Goal: Information Seeking & Learning: Check status

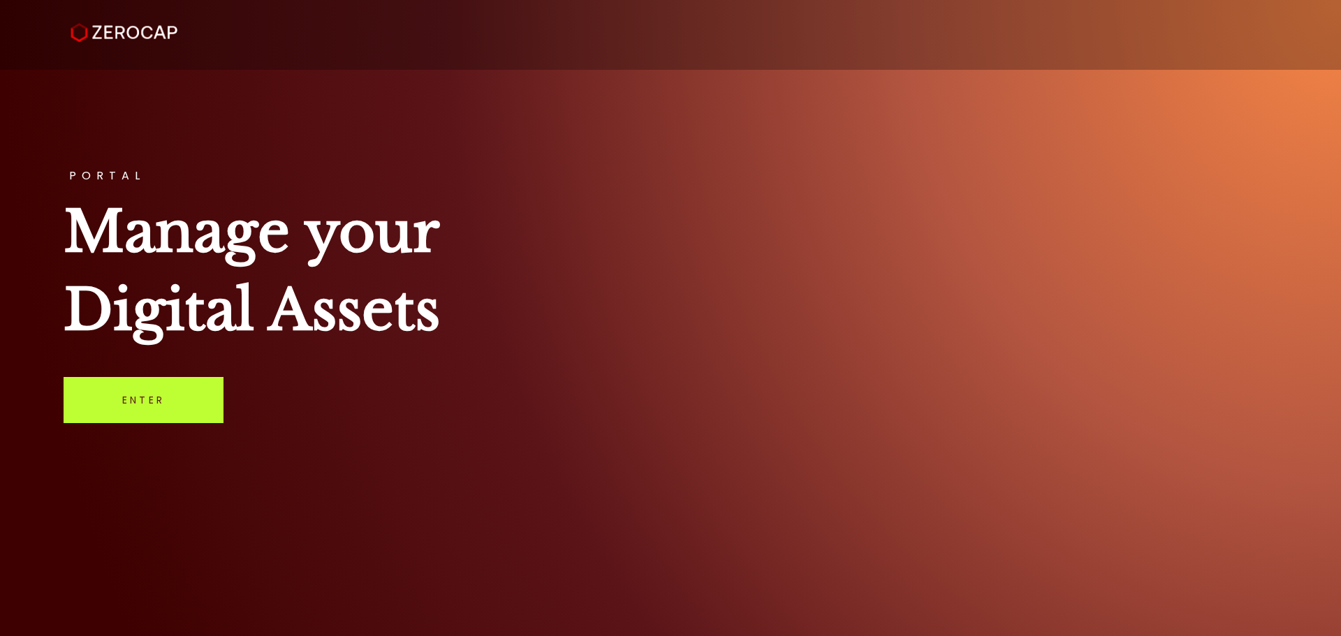
click at [153, 403] on link "Enter" at bounding box center [144, 400] width 160 height 46
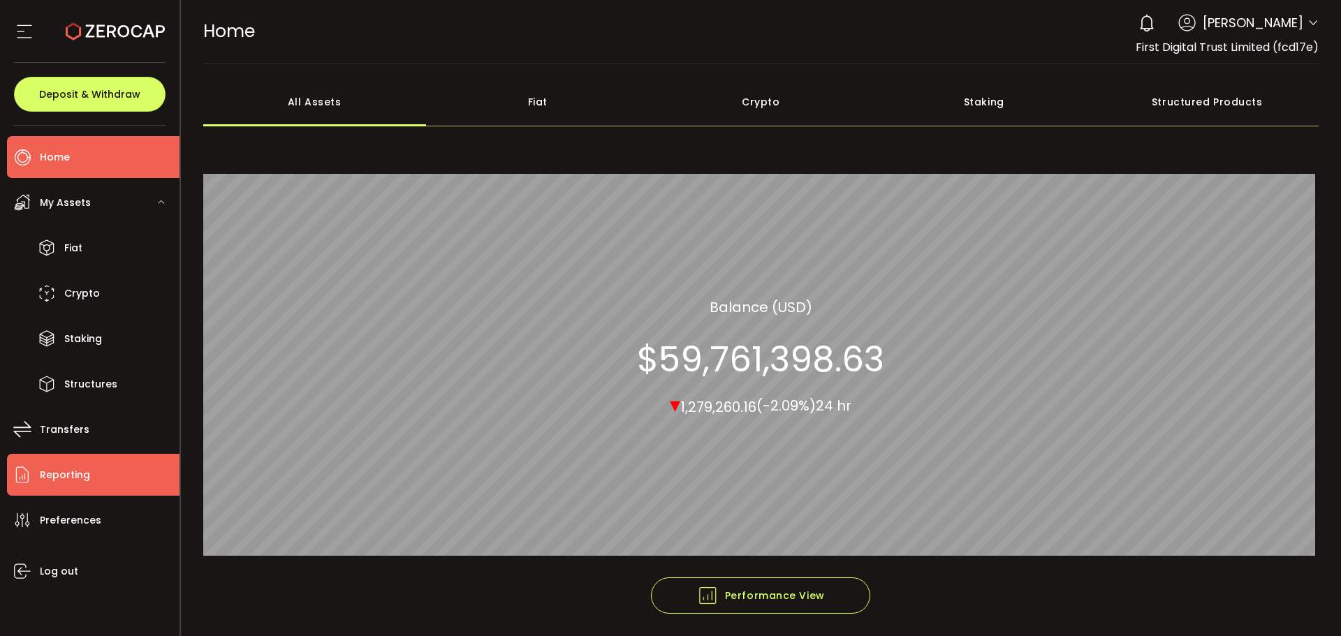
click at [96, 478] on li "Reporting" at bounding box center [93, 475] width 172 height 42
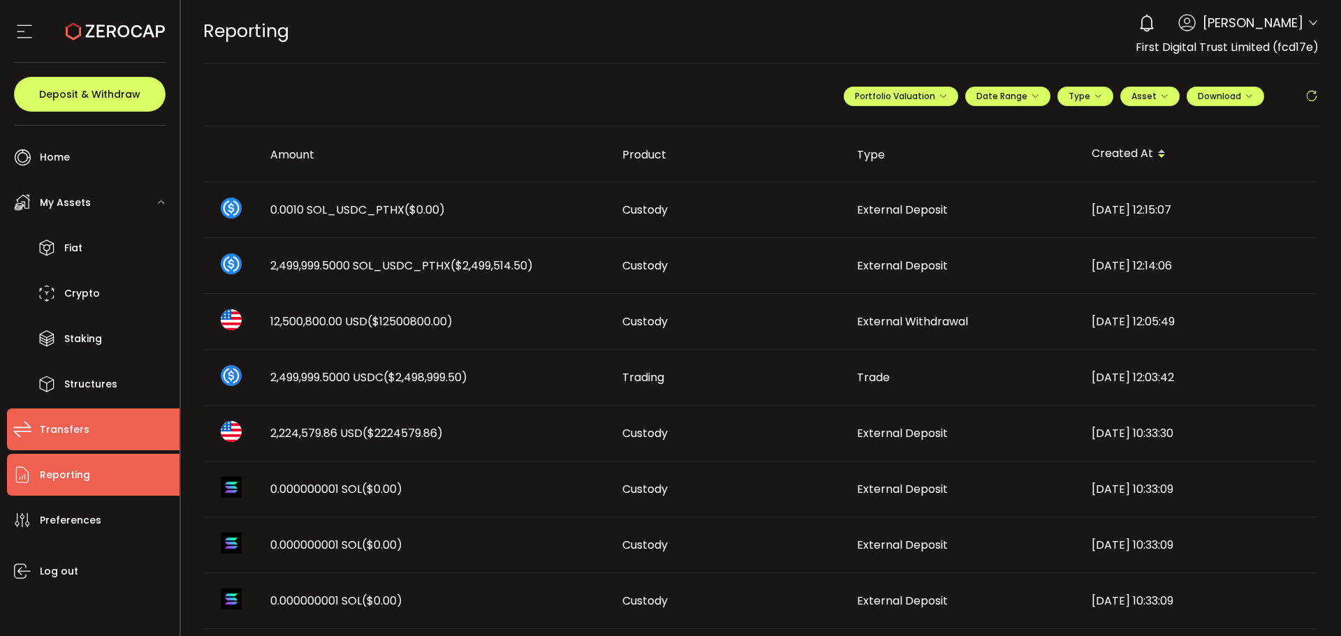
click at [124, 420] on li "Transfers" at bounding box center [93, 430] width 172 height 42
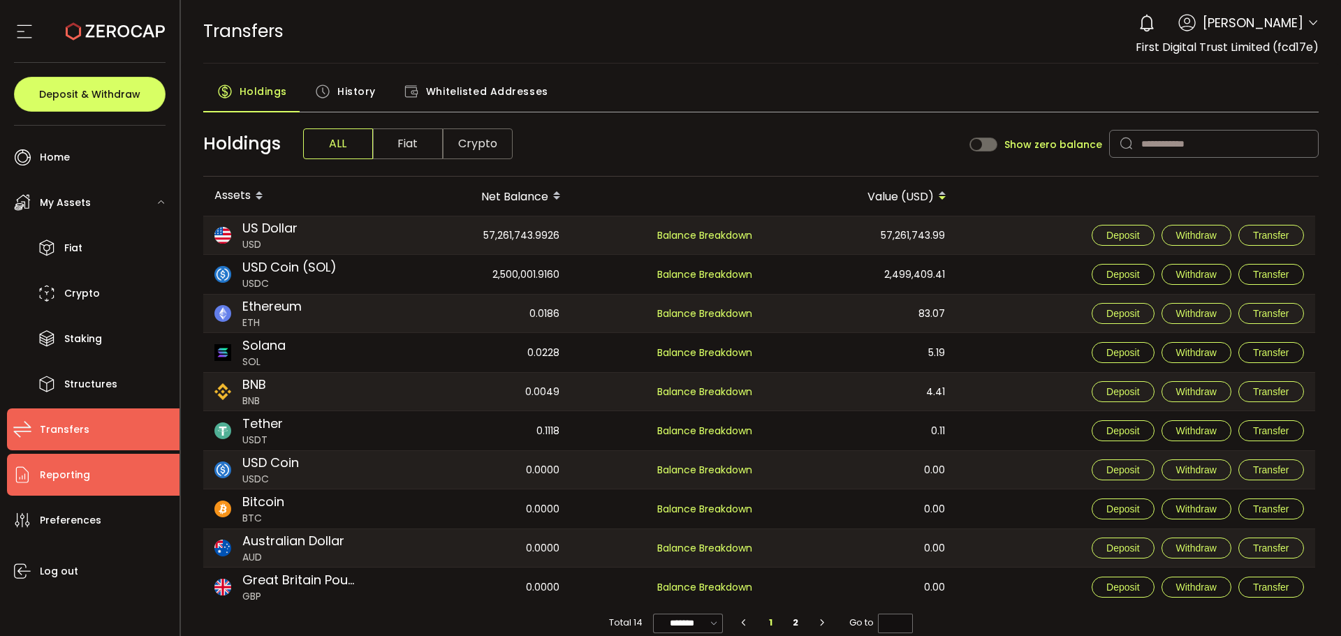
click at [98, 469] on li "Reporting" at bounding box center [93, 475] width 172 height 42
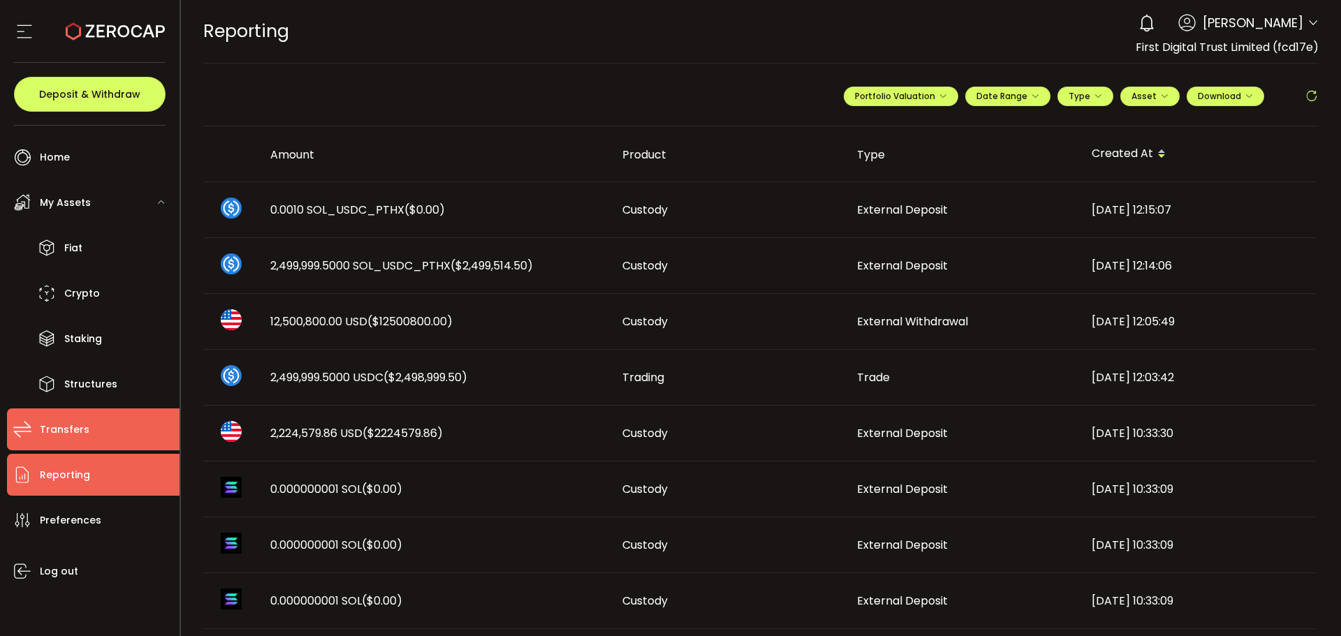
click at [56, 415] on li "Transfers" at bounding box center [93, 430] width 172 height 42
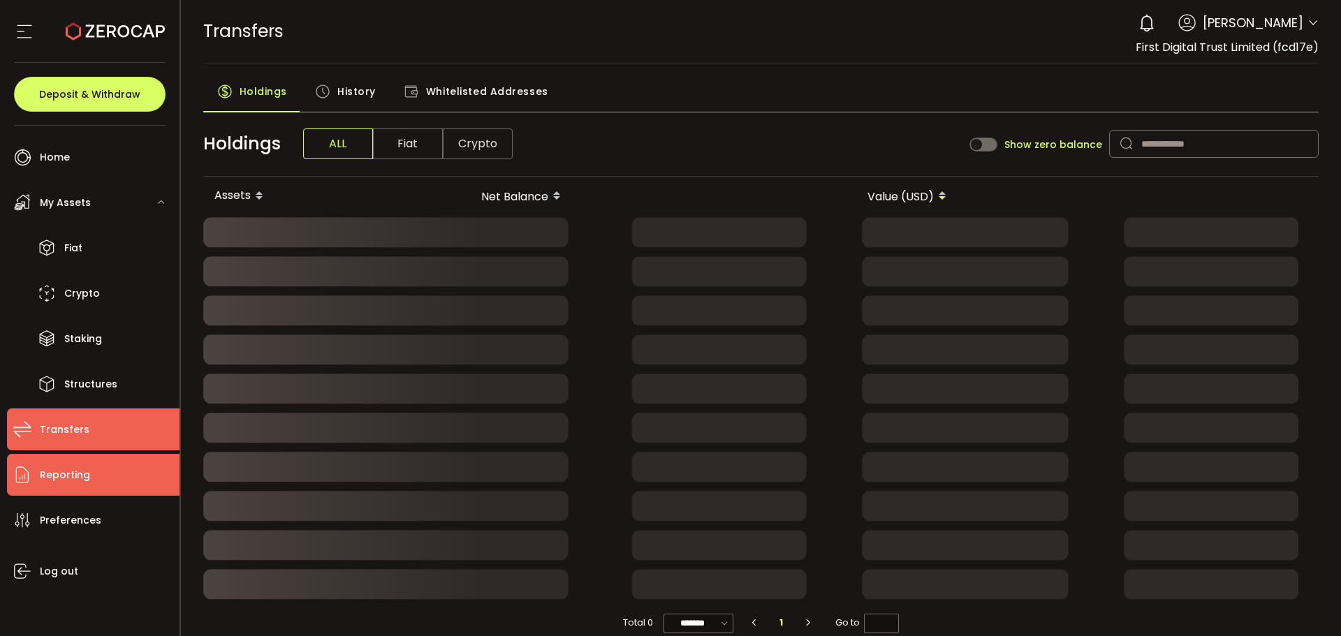
click at [81, 466] on span "Reporting" at bounding box center [65, 475] width 50 height 20
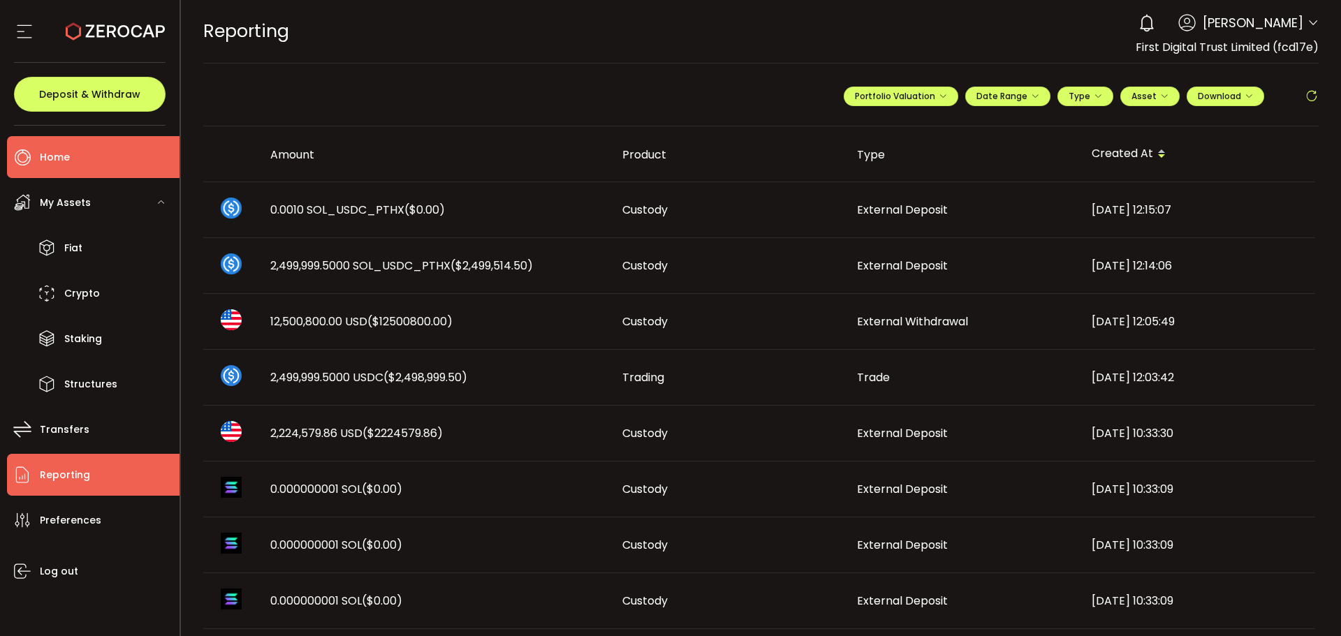
click at [73, 166] on li "Home" at bounding box center [93, 157] width 172 height 42
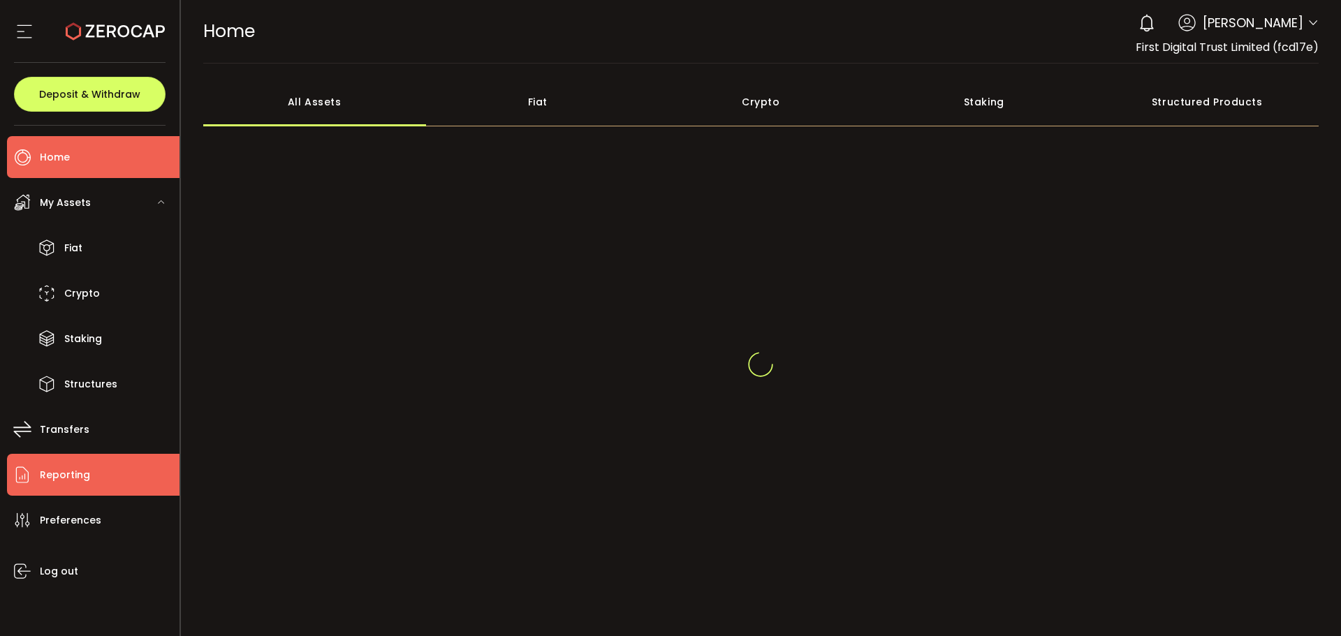
click at [82, 489] on li "Reporting" at bounding box center [93, 475] width 172 height 42
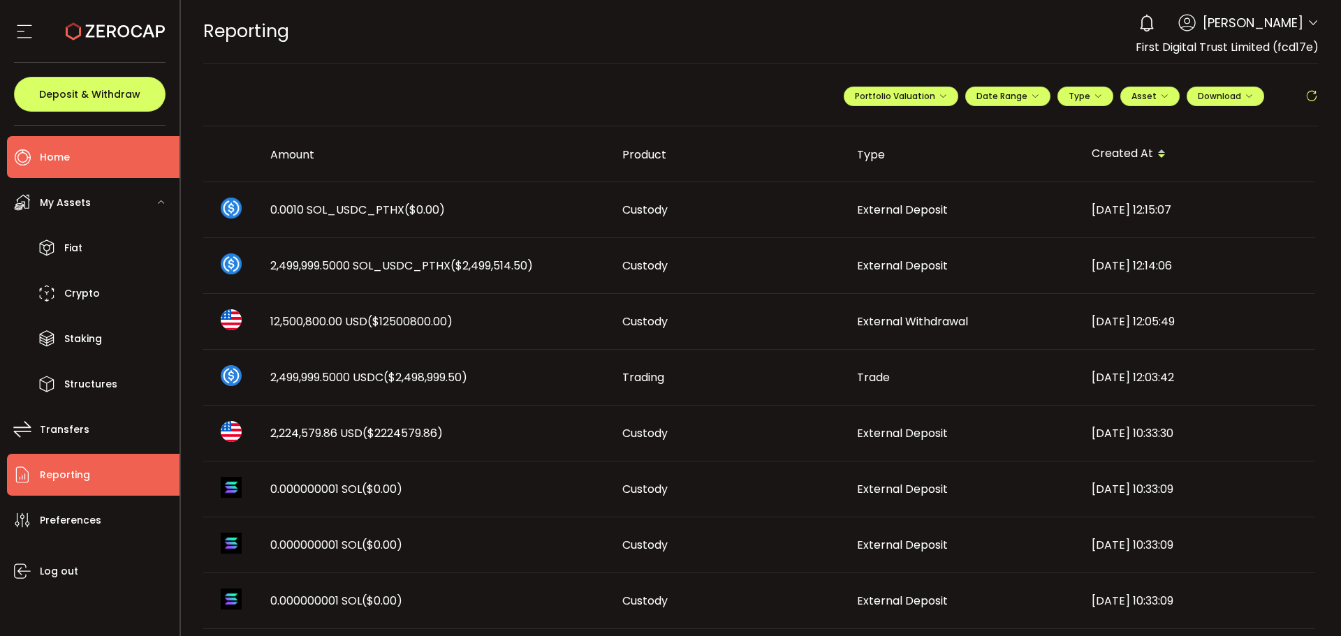
click at [62, 143] on li "Home" at bounding box center [93, 157] width 172 height 42
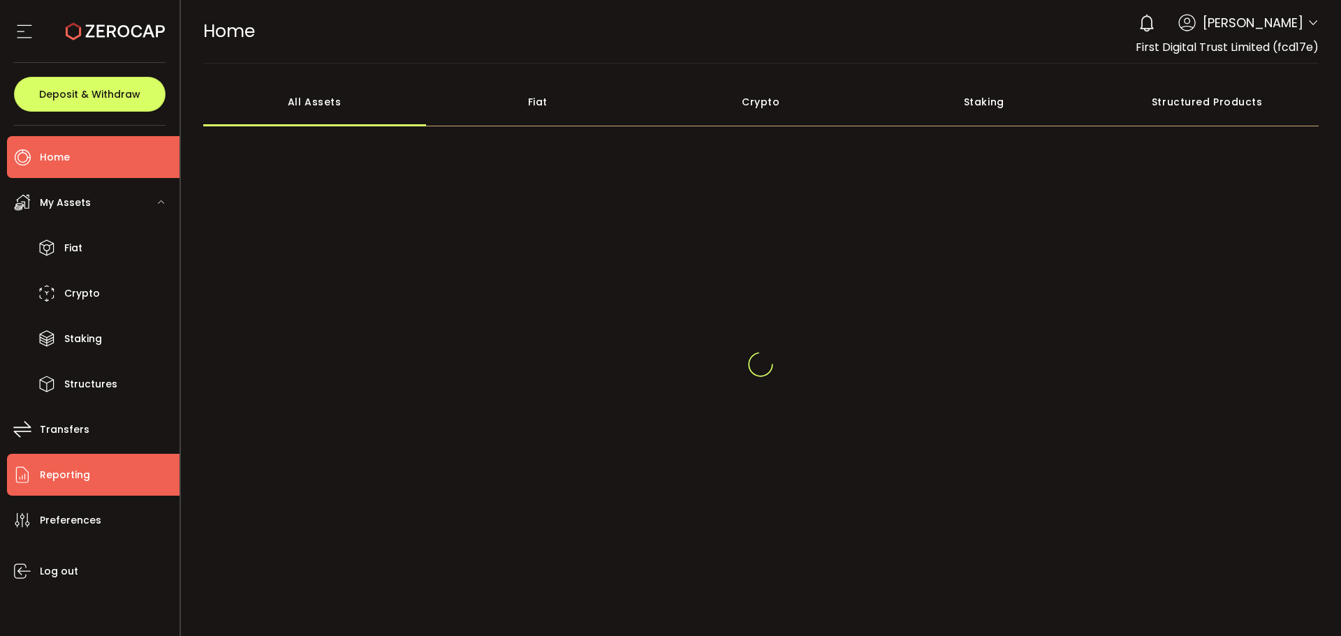
click at [73, 478] on span "Reporting" at bounding box center [65, 475] width 50 height 20
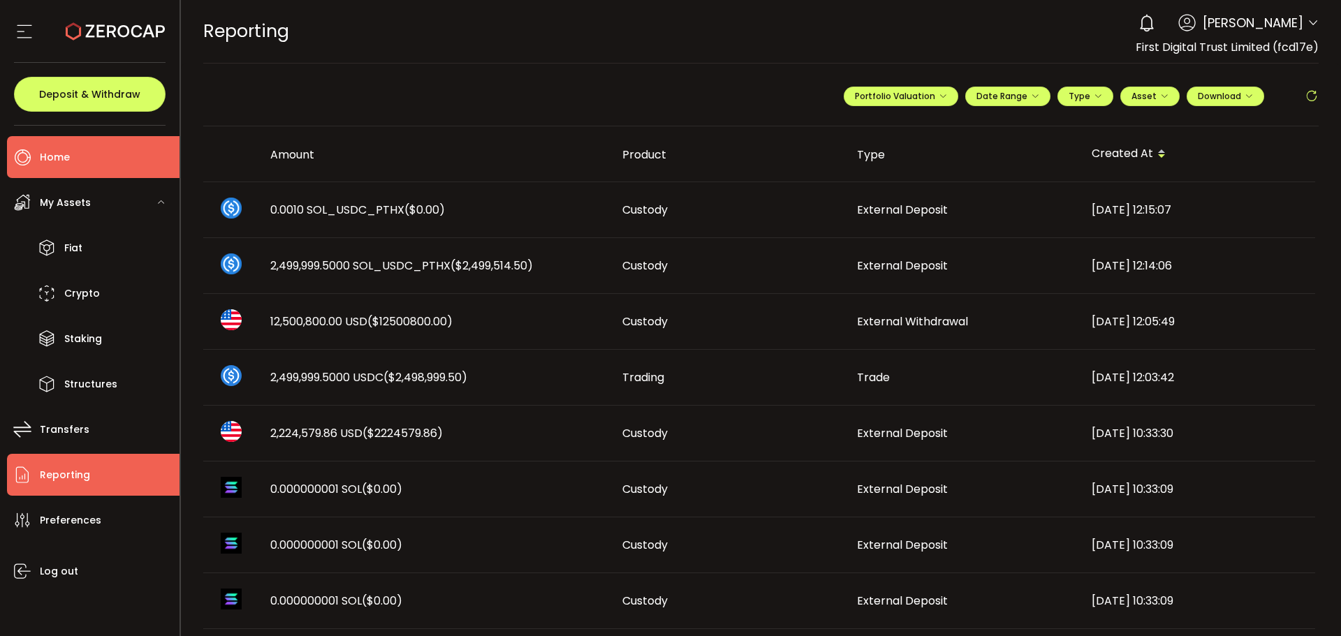
click at [116, 162] on li "Home" at bounding box center [93, 157] width 172 height 42
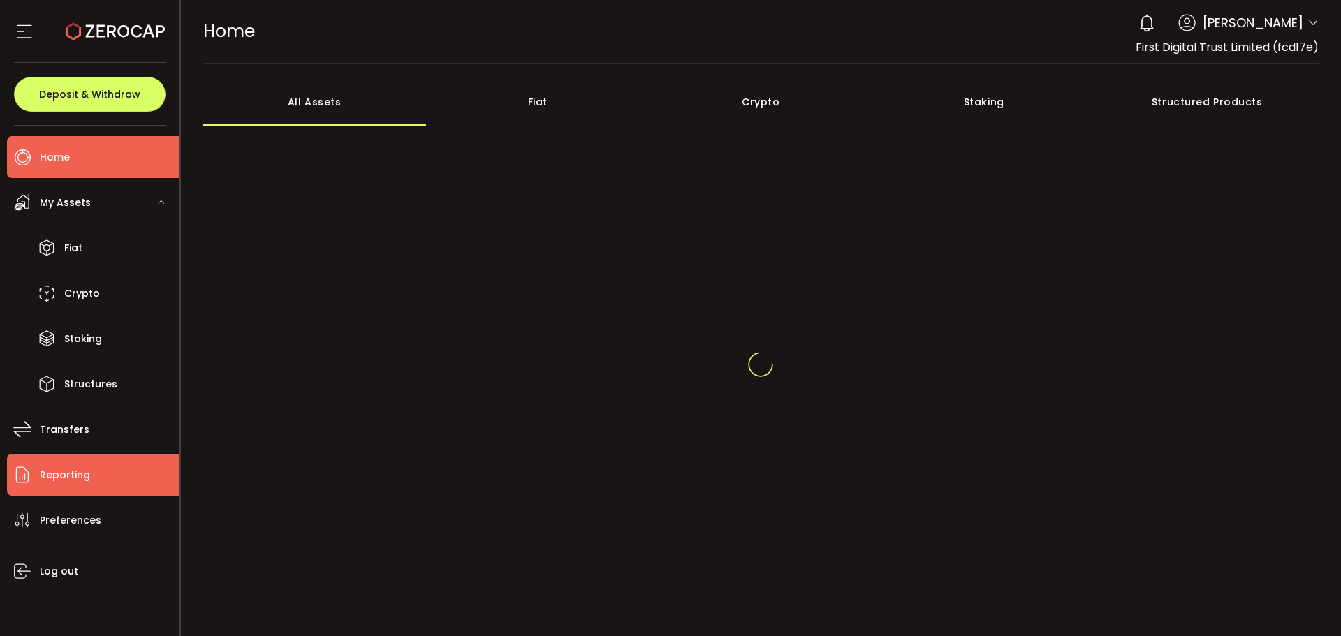
click at [102, 477] on li "Reporting" at bounding box center [93, 475] width 172 height 42
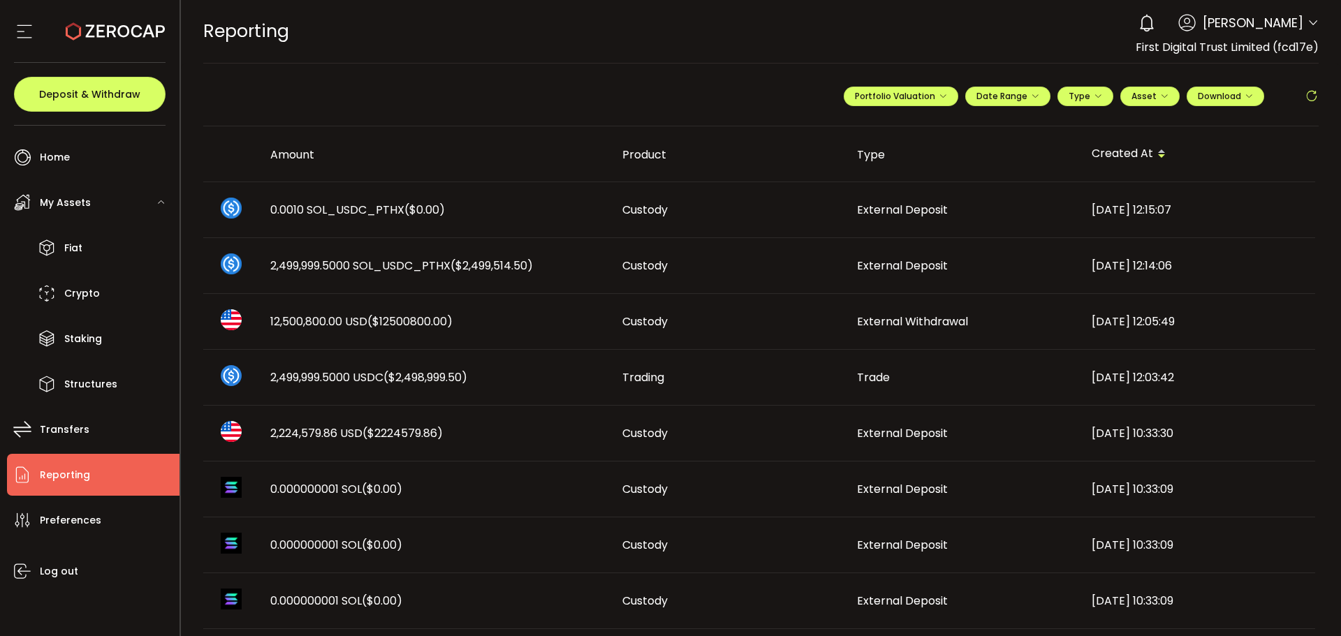
click at [104, 455] on li "Reporting" at bounding box center [93, 475] width 172 height 42
click at [115, 436] on li "Transfers" at bounding box center [93, 430] width 172 height 42
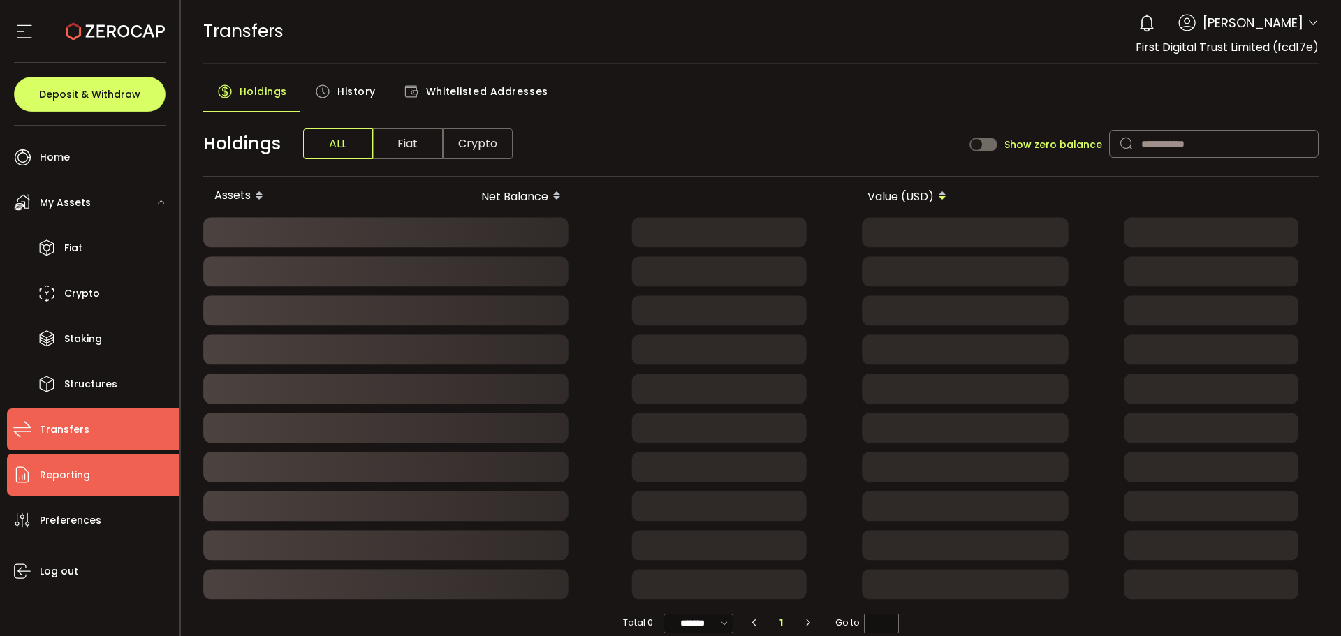
click at [98, 467] on li "Reporting" at bounding box center [93, 475] width 172 height 42
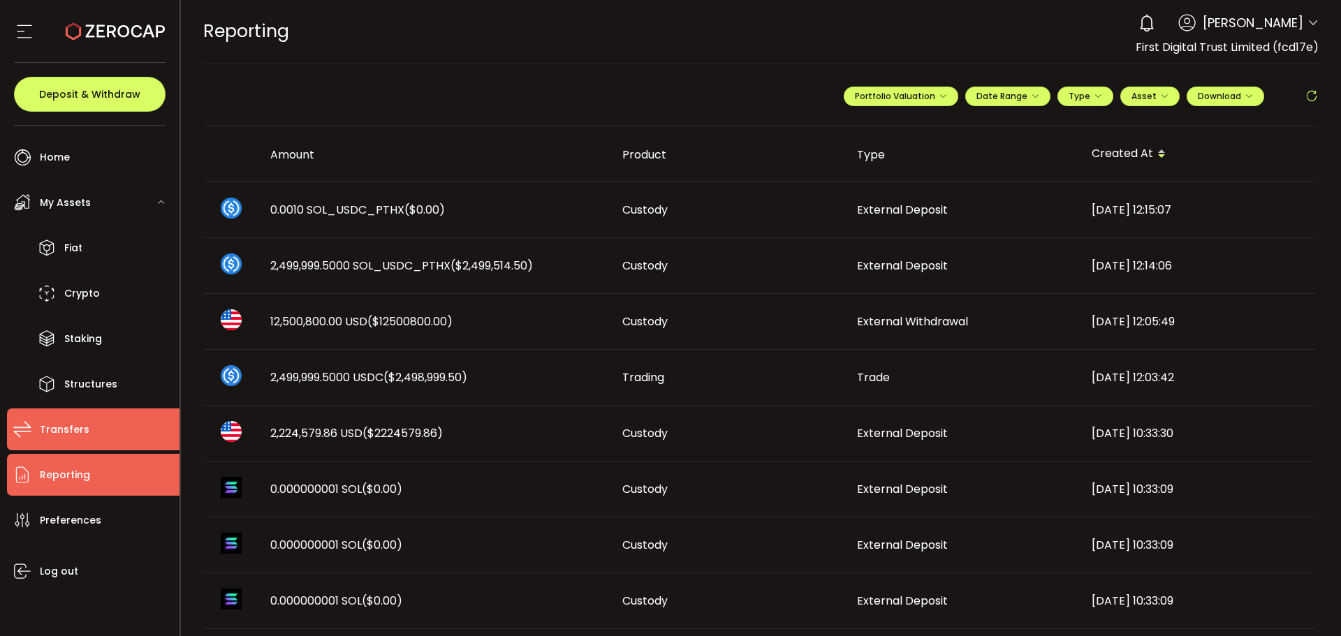
click at [111, 413] on li "Transfers" at bounding box center [93, 430] width 172 height 42
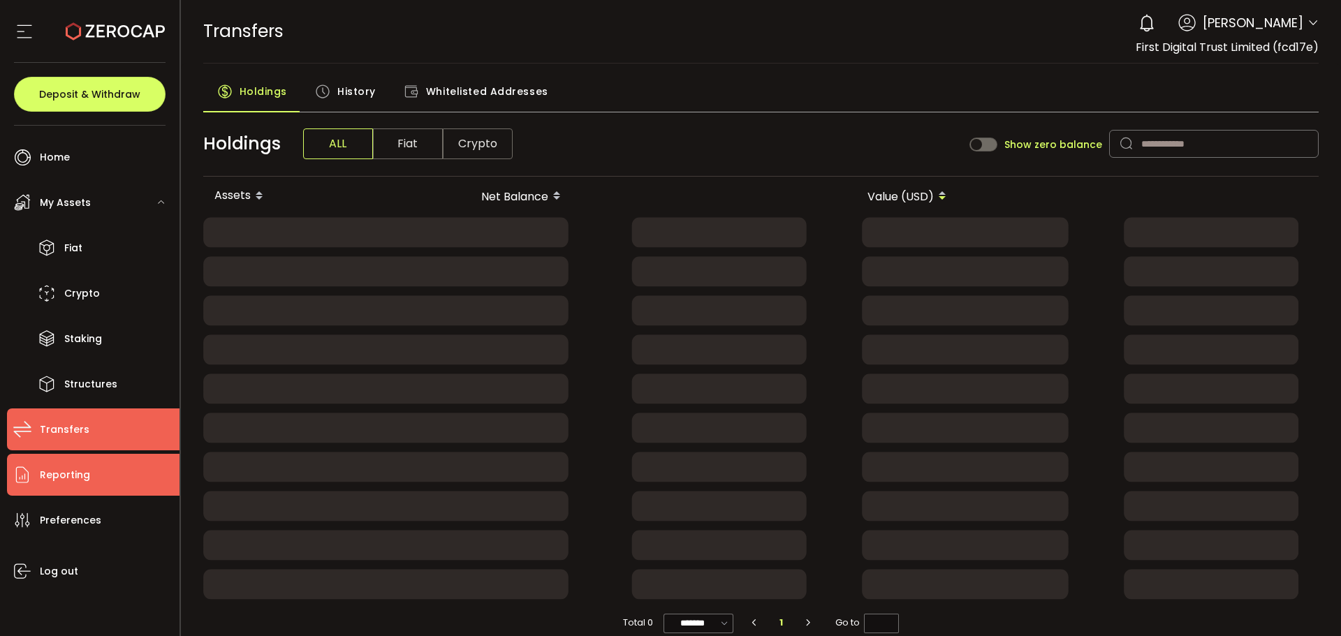
click at [80, 480] on span "Reporting" at bounding box center [65, 475] width 50 height 20
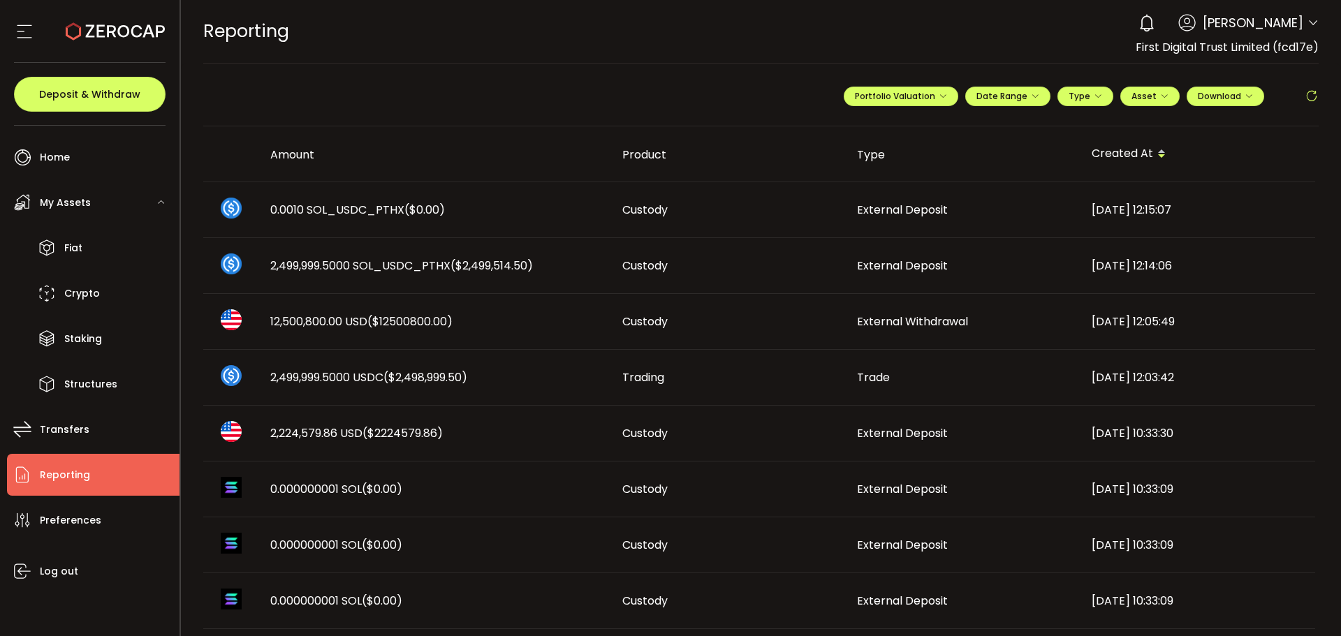
click at [499, 608] on div "0.000000001 SOL ($0.00)" at bounding box center [435, 601] width 352 height 16
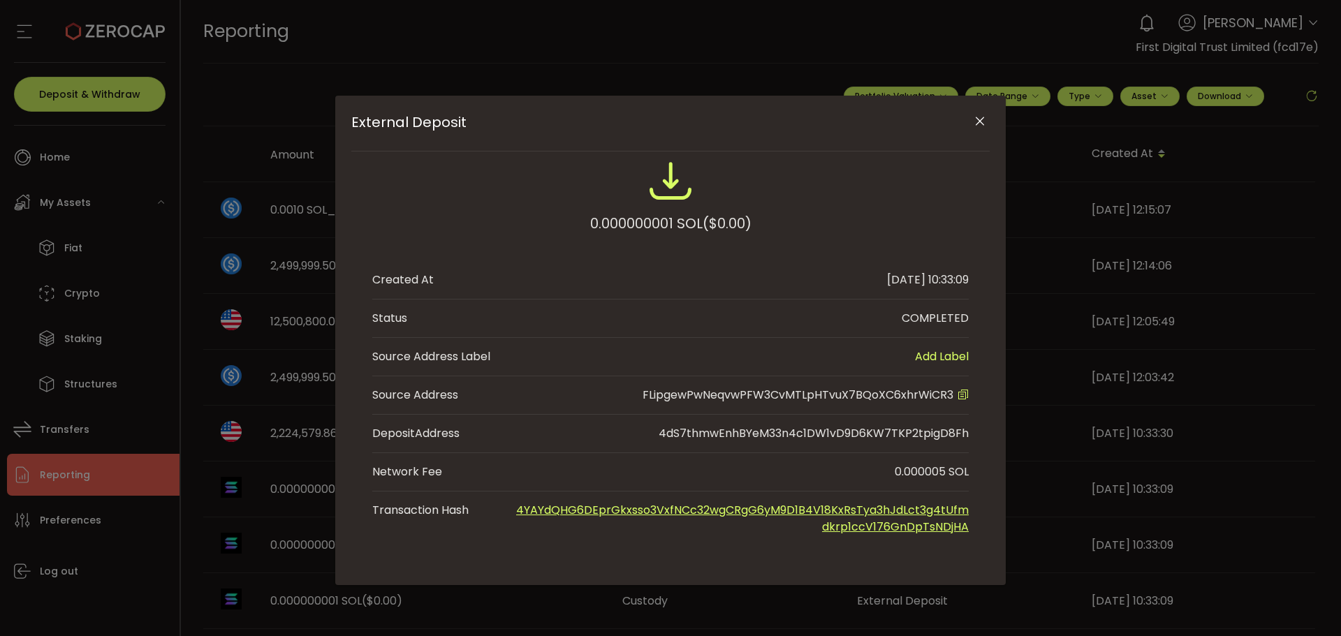
click at [969, 131] on div "External Deposit" at bounding box center [670, 124] width 638 height 56
click at [974, 127] on icon "Close" at bounding box center [980, 122] width 14 height 14
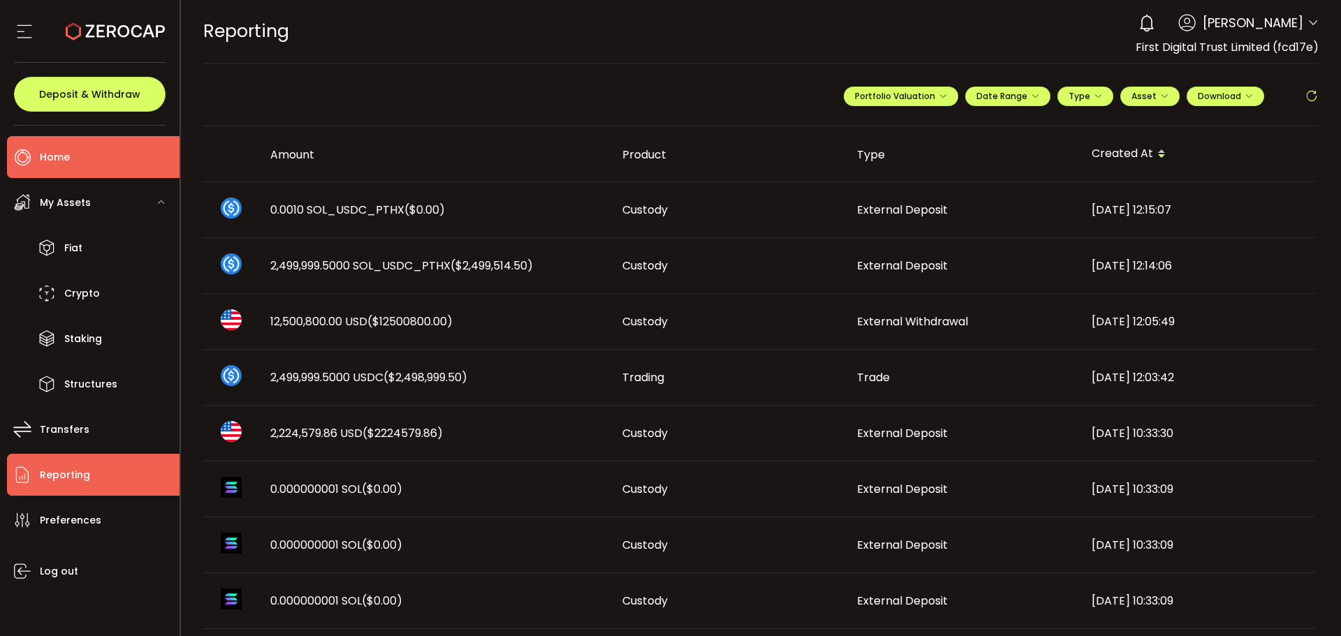
click at [97, 168] on li "Home" at bounding box center [93, 157] width 172 height 42
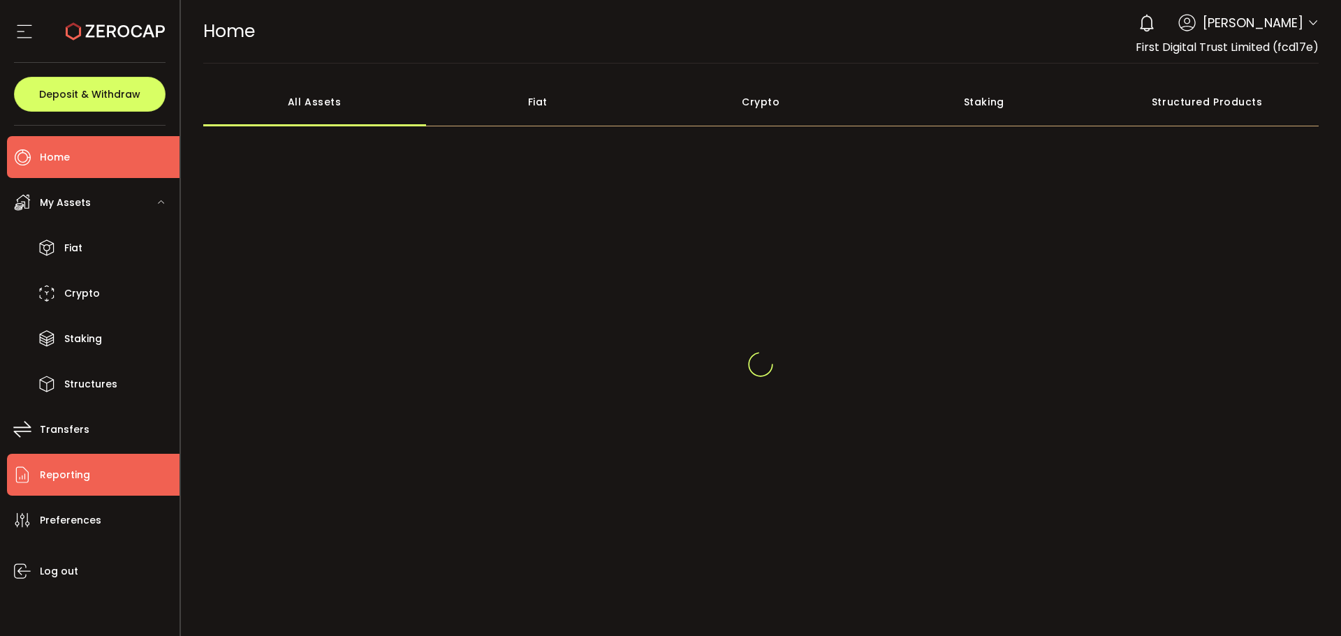
click at [101, 465] on li "Reporting" at bounding box center [93, 475] width 172 height 42
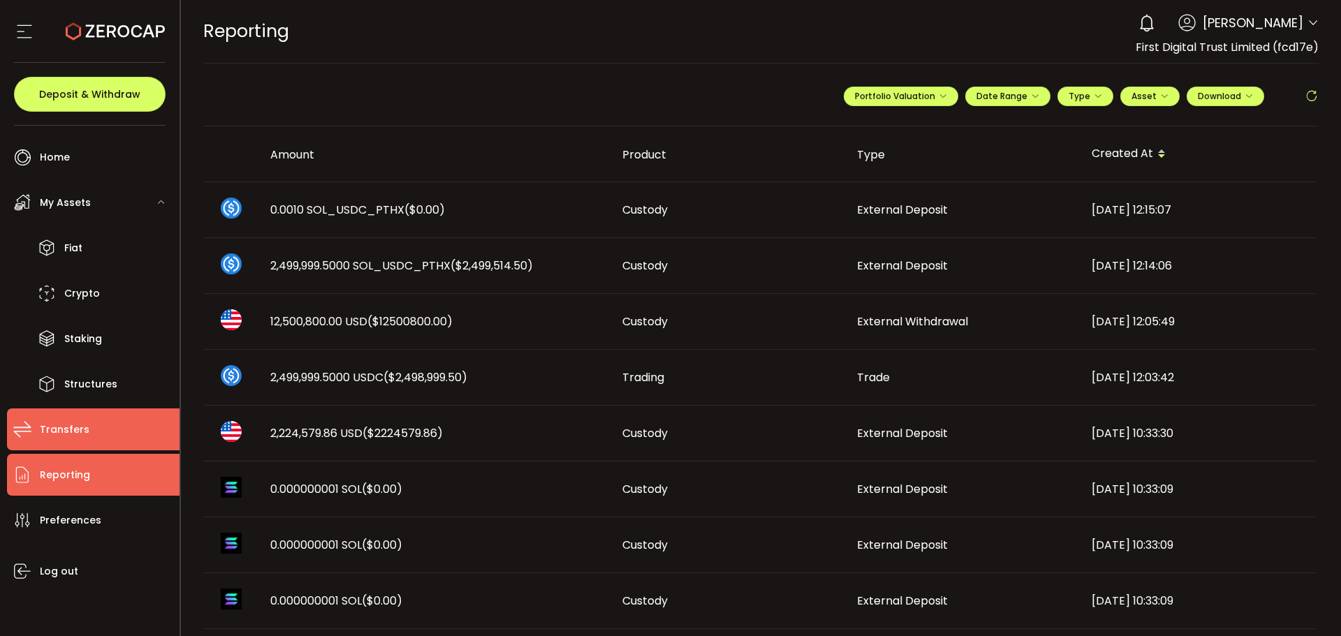
click at [102, 423] on li "Transfers" at bounding box center [93, 430] width 172 height 42
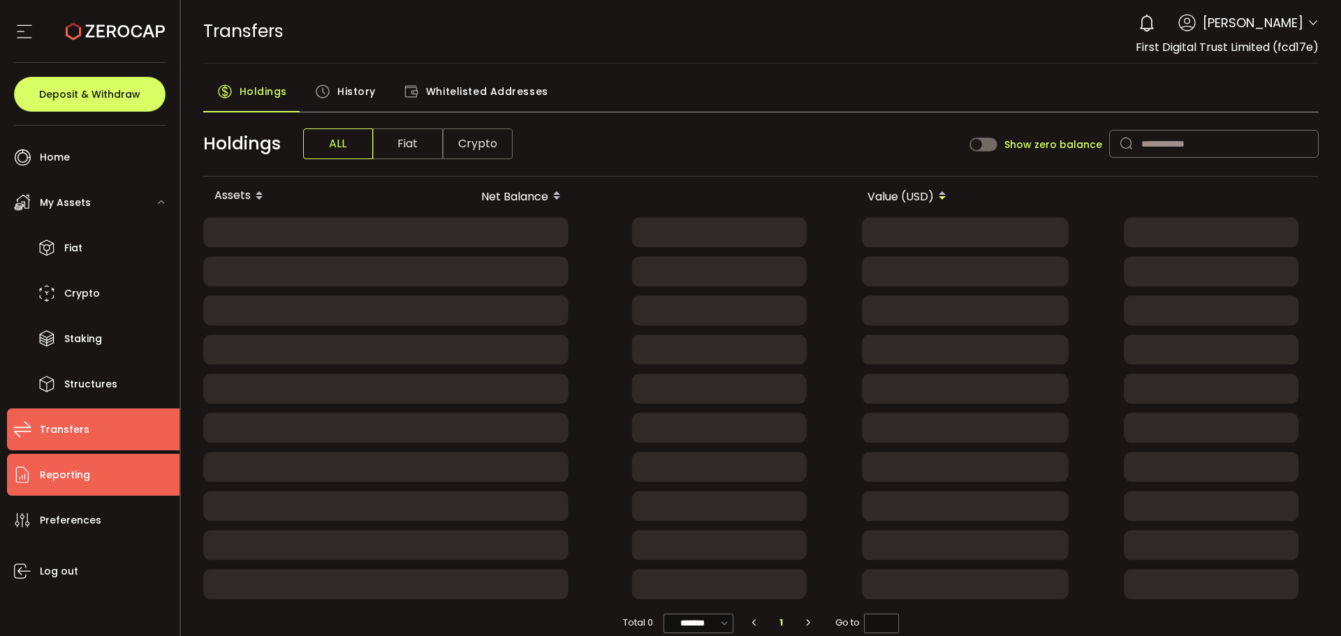
click at [89, 485] on li "Reporting" at bounding box center [93, 475] width 172 height 42
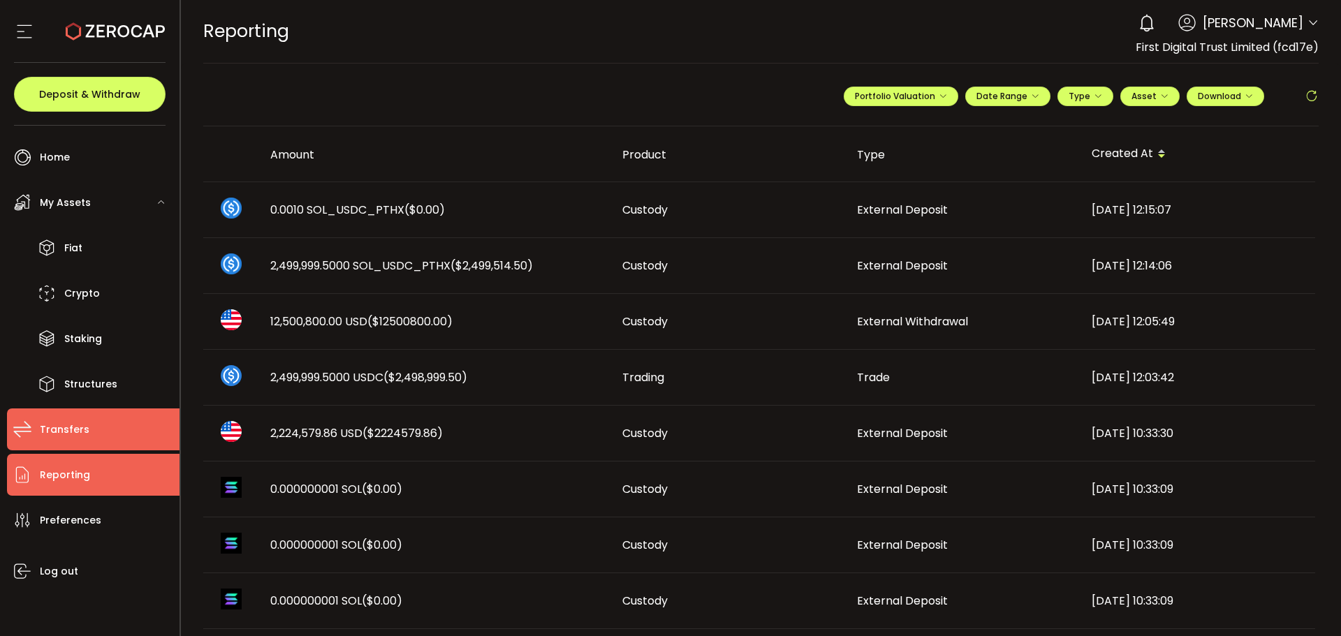
click at [117, 423] on li "Transfers" at bounding box center [93, 430] width 172 height 42
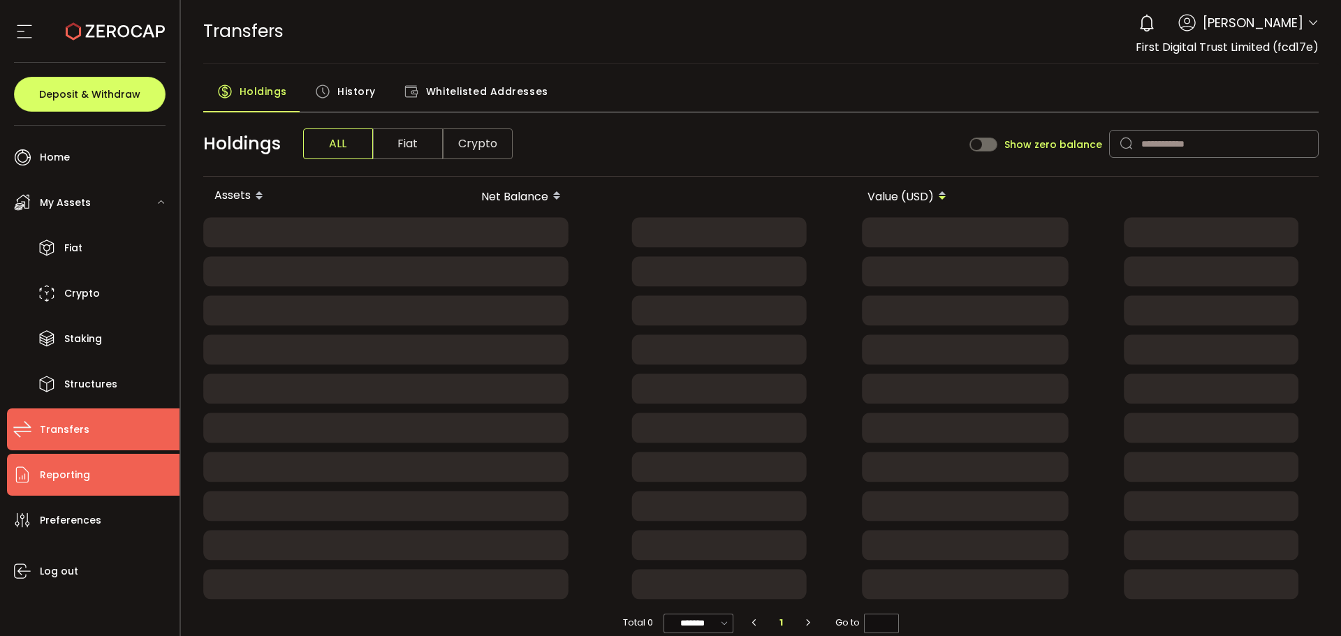
click at [109, 457] on li "Reporting" at bounding box center [93, 475] width 172 height 42
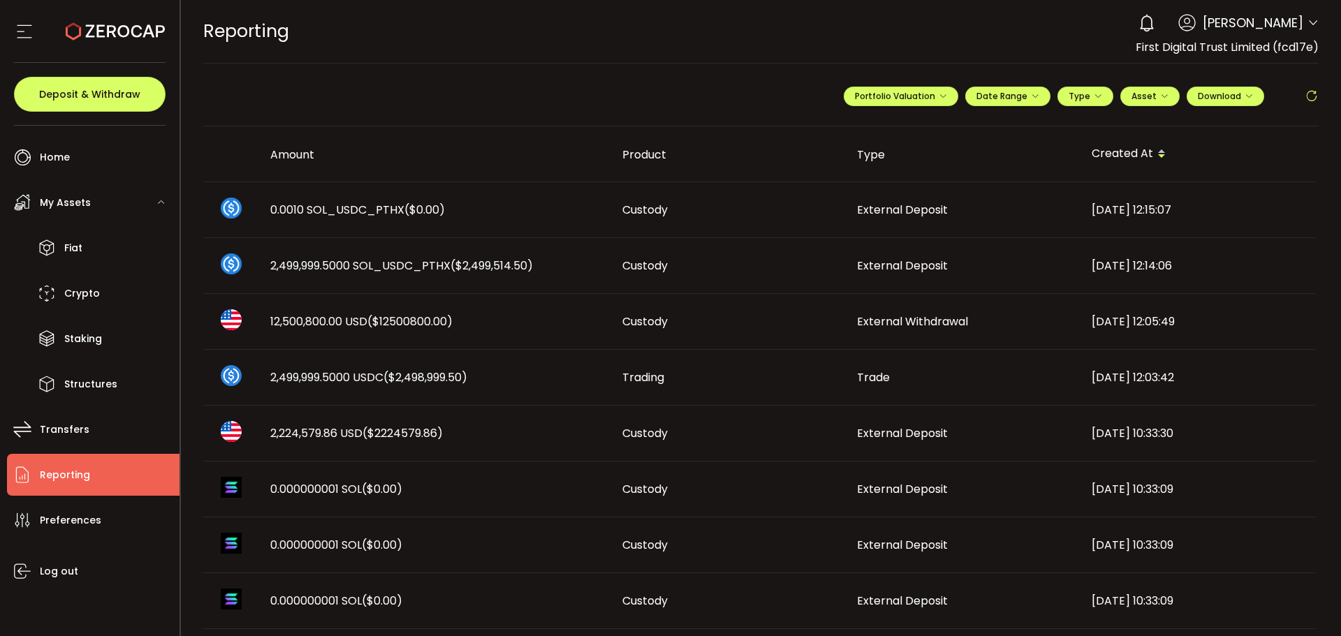
click at [325, 215] on span "0.0010 SOL_USDC_PTHX ($0.00)" at bounding box center [357, 210] width 175 height 16
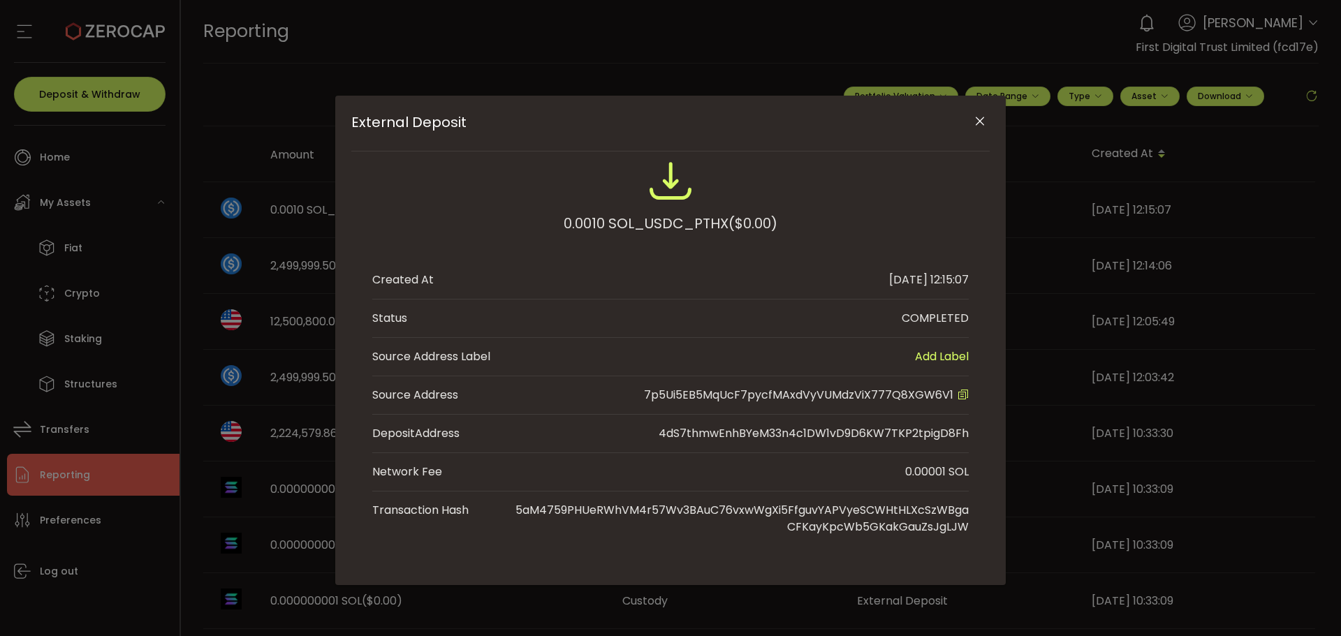
click at [272, 178] on div "External Deposit 0.0010 SOL_USDC_PTHX ($0.00) Created At [DATE] 12:15:07 Status…" at bounding box center [670, 318] width 1341 height 636
click at [86, 425] on div "External Deposit 0.0010 SOL_USDC_PTHX ($0.00) Created At [DATE] 12:15:07 Status…" at bounding box center [670, 318] width 1341 height 636
click at [987, 114] on button "Close" at bounding box center [979, 122] width 24 height 24
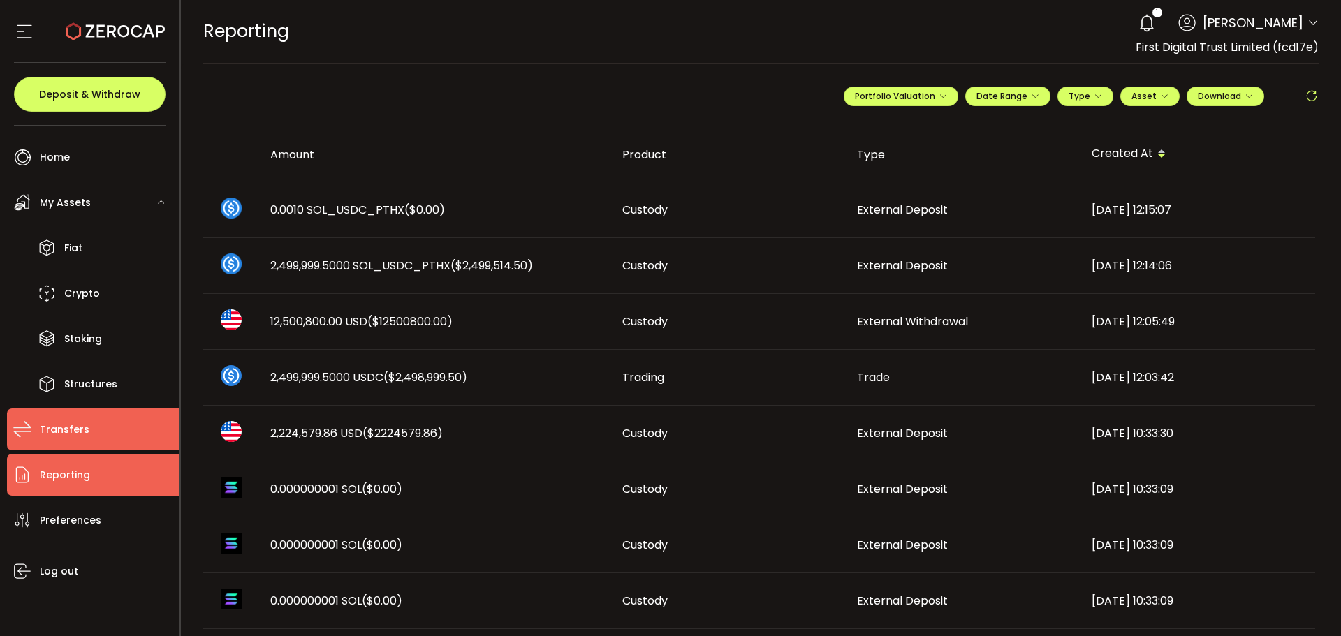
click at [66, 432] on span "Transfers" at bounding box center [65, 430] width 50 height 20
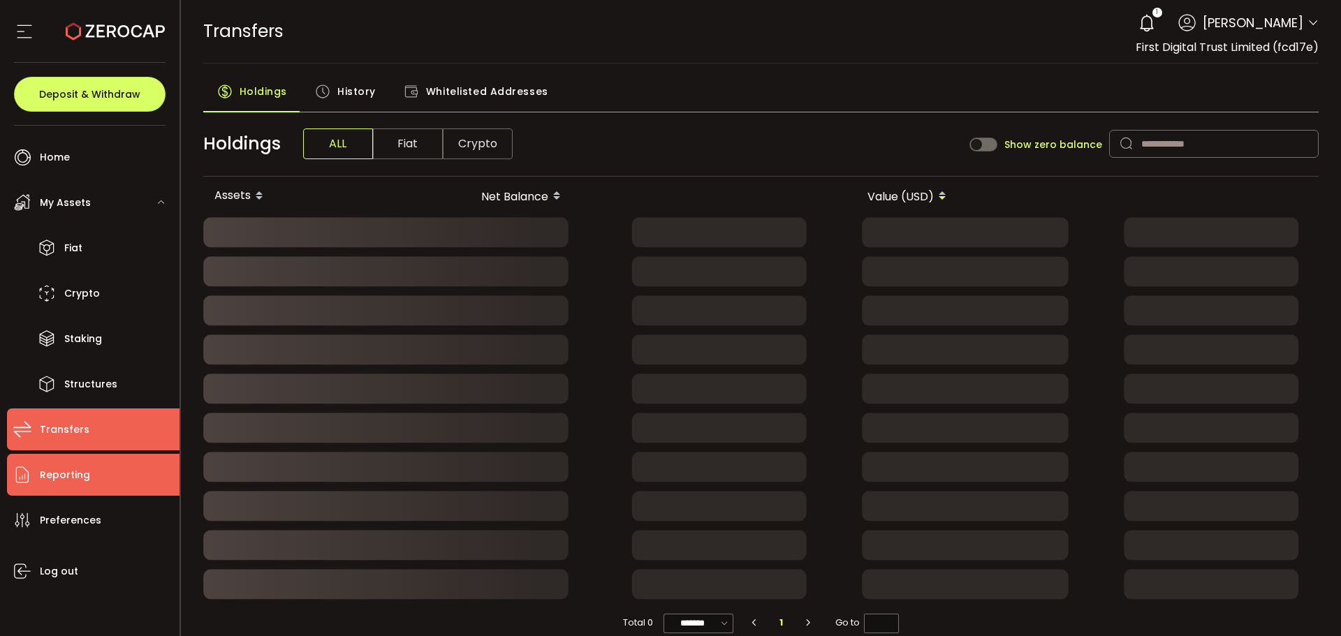
click at [69, 467] on span "Reporting" at bounding box center [65, 475] width 50 height 20
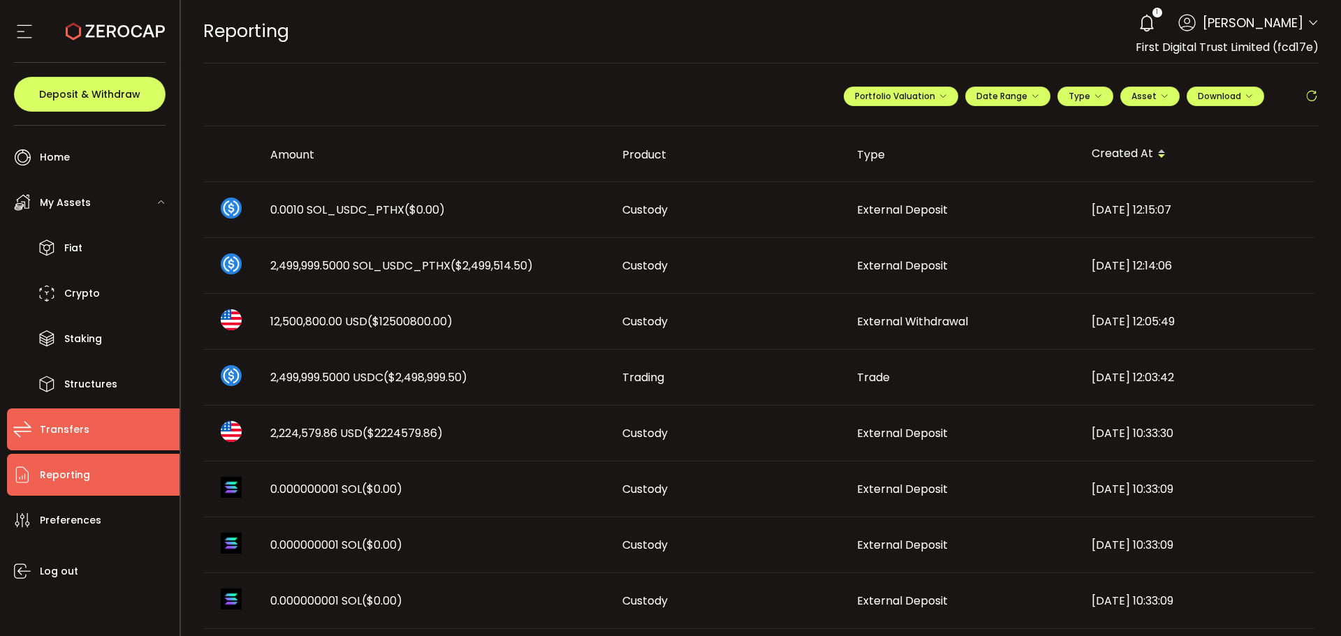
click at [87, 436] on li "Transfers" at bounding box center [93, 430] width 172 height 42
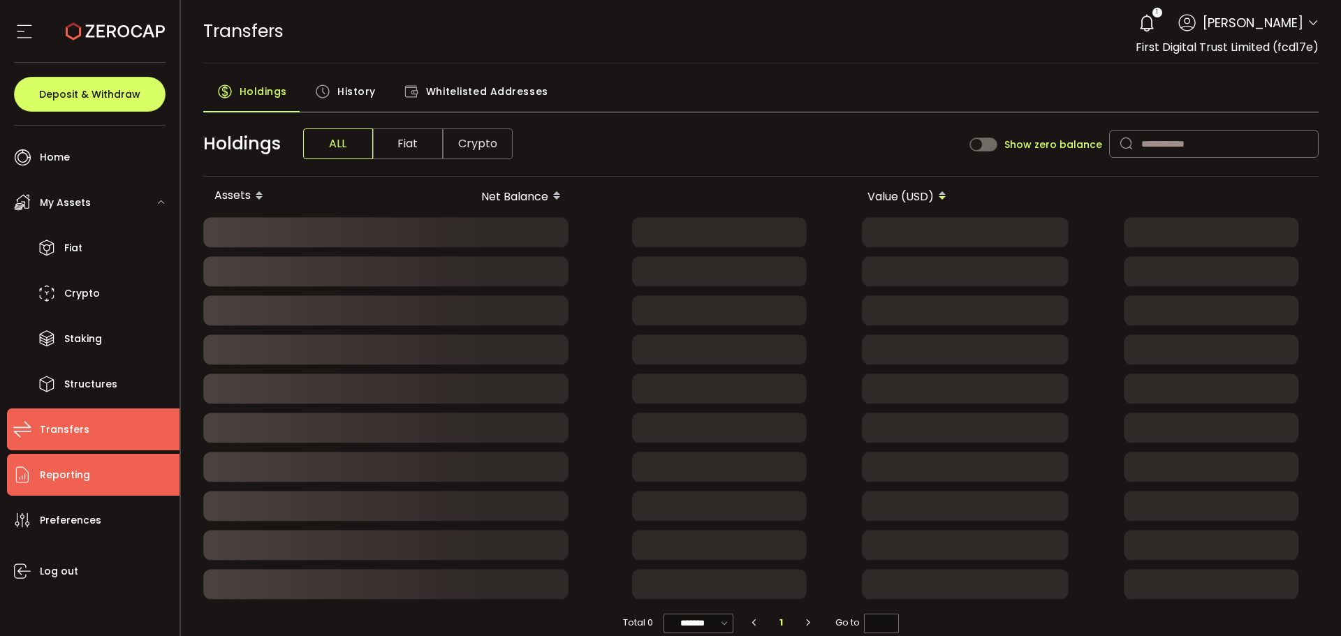
click at [76, 468] on span "Reporting" at bounding box center [65, 475] width 50 height 20
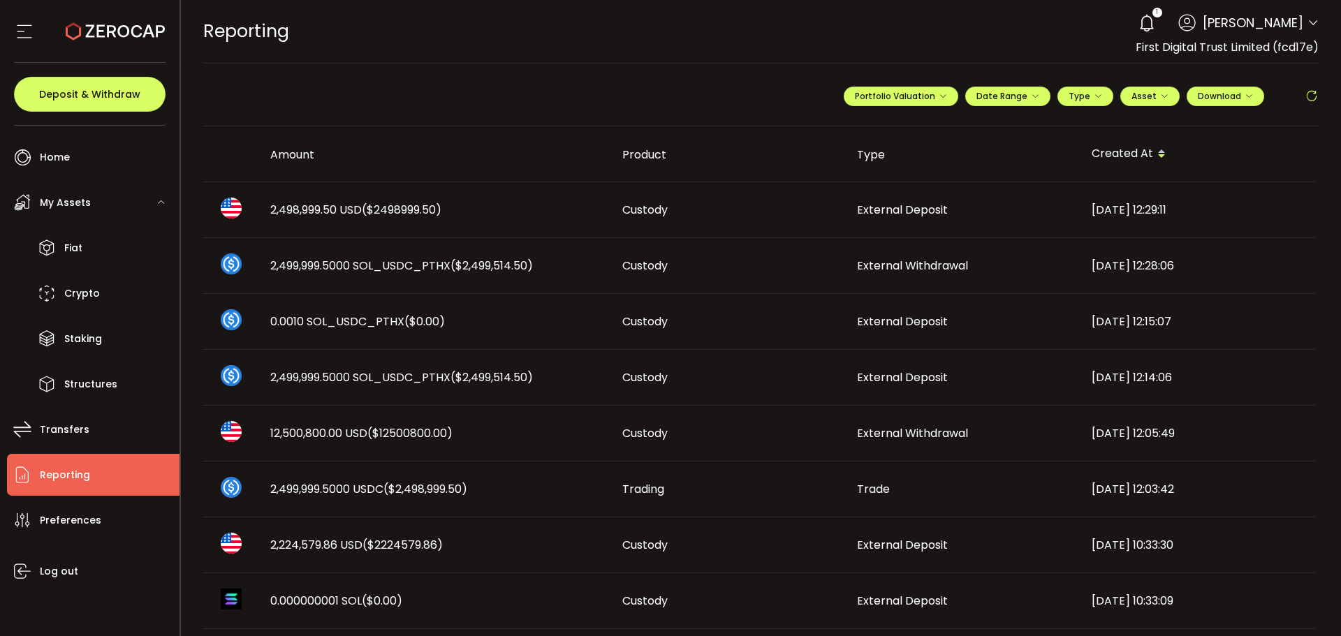
click at [445, 232] on td "2,498,999.50 USD ($2498999.50)" at bounding box center [435, 210] width 352 height 56
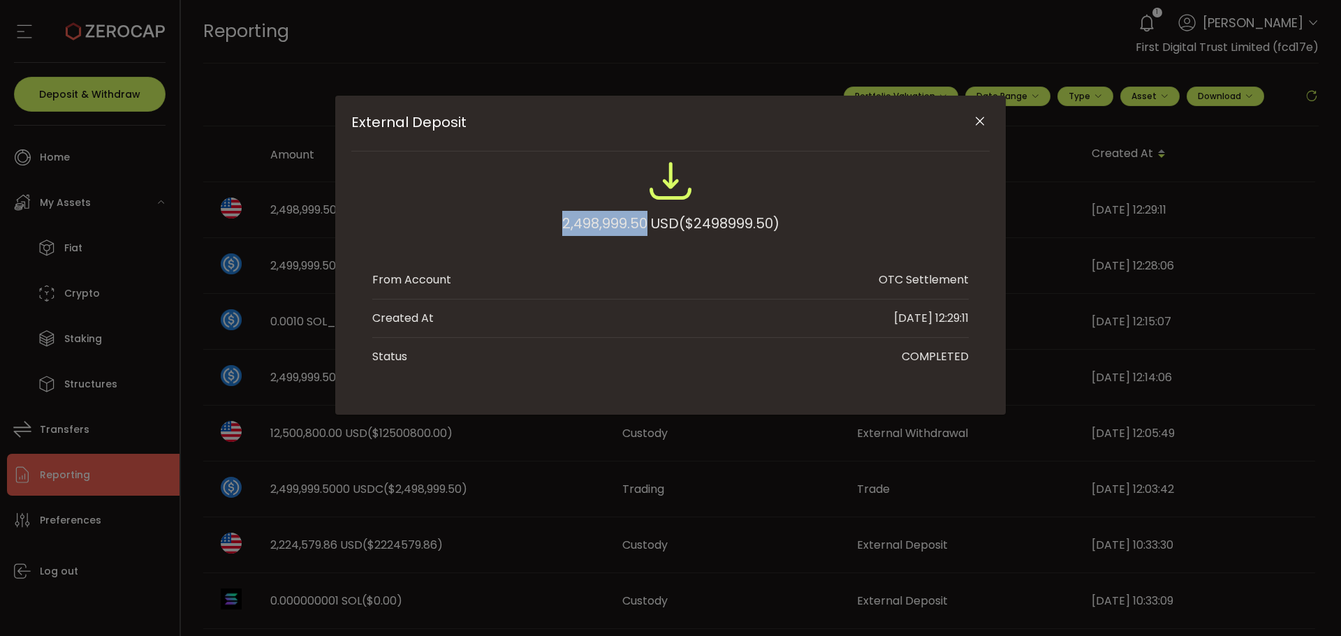
drag, startPoint x: 550, startPoint y: 224, endPoint x: 645, endPoint y: 233, distance: 94.7
click at [645, 233] on div "2,498,999.50 USD ($2498999.50)" at bounding box center [670, 204] width 596 height 91
copy div "2,498,999.50"
